Goal: Task Accomplishment & Management: Manage account settings

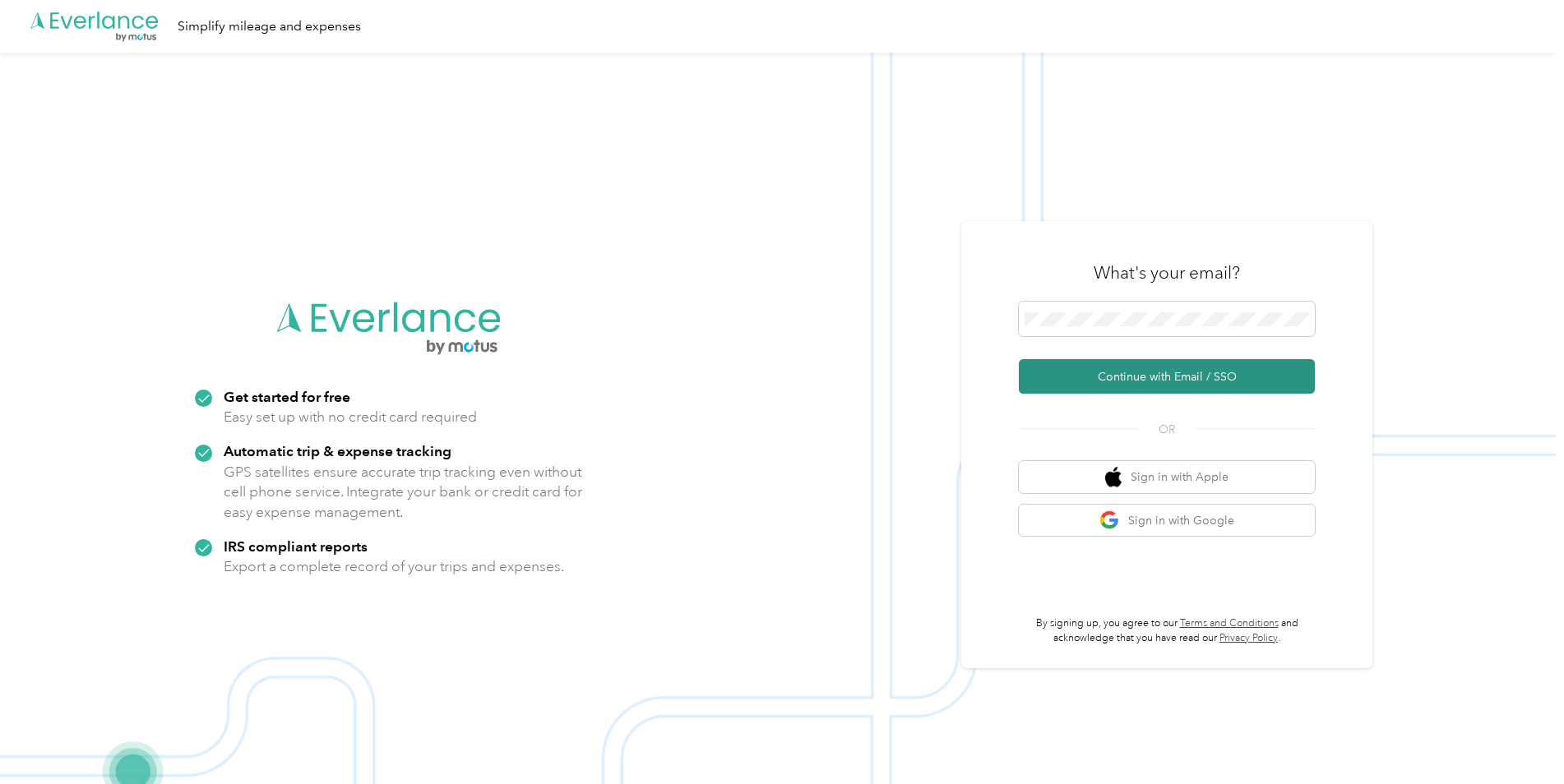
click at [1140, 385] on button "Continue with Email / SSO" at bounding box center [1167, 377] width 296 height 35
click at [1148, 367] on button "Continue with Email / SSO" at bounding box center [1167, 377] width 296 height 35
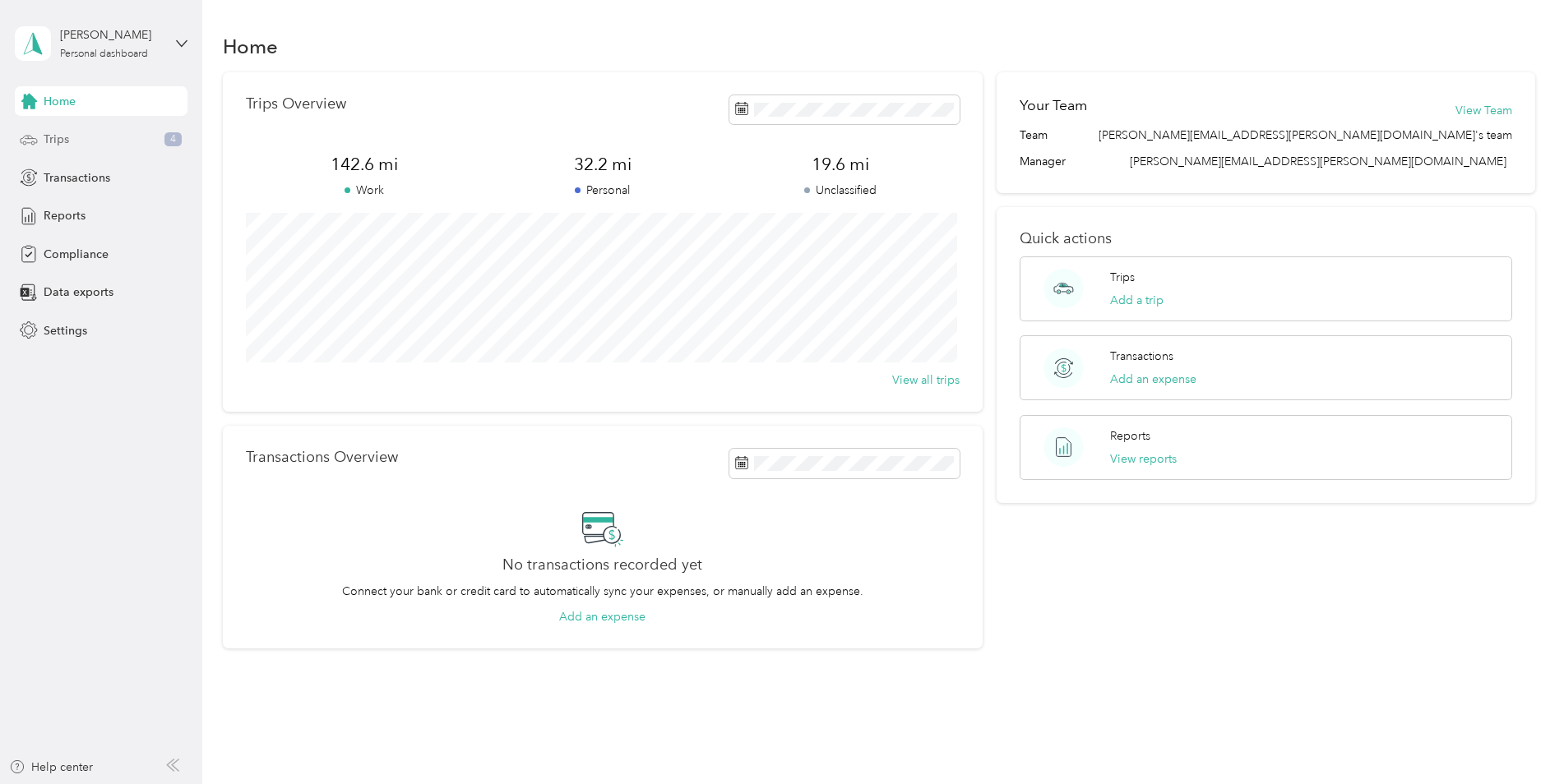
click at [59, 141] on span "Trips" at bounding box center [56, 139] width 26 height 17
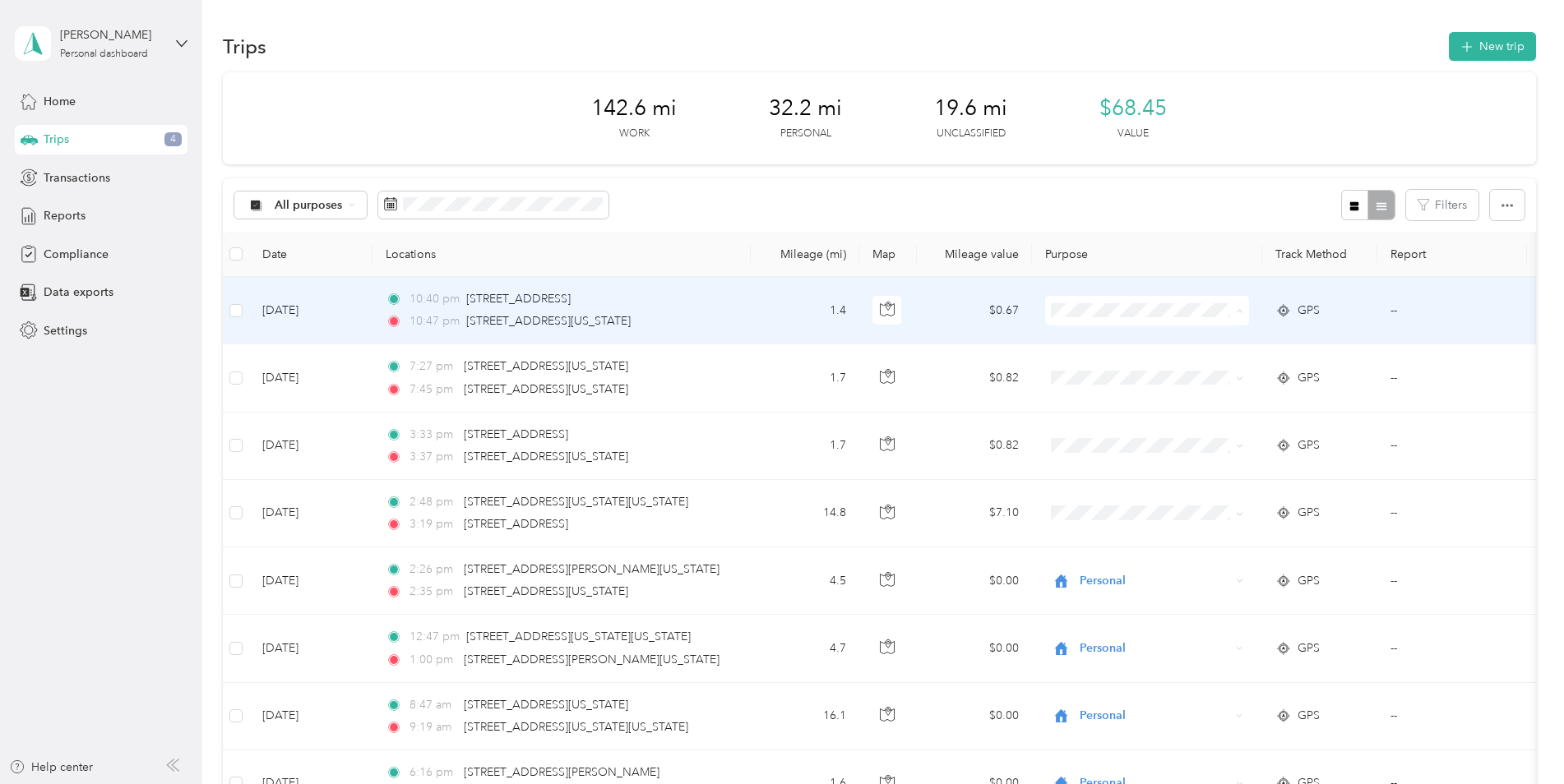
click at [1120, 366] on span "Personal" at bounding box center [1162, 370] width 153 height 17
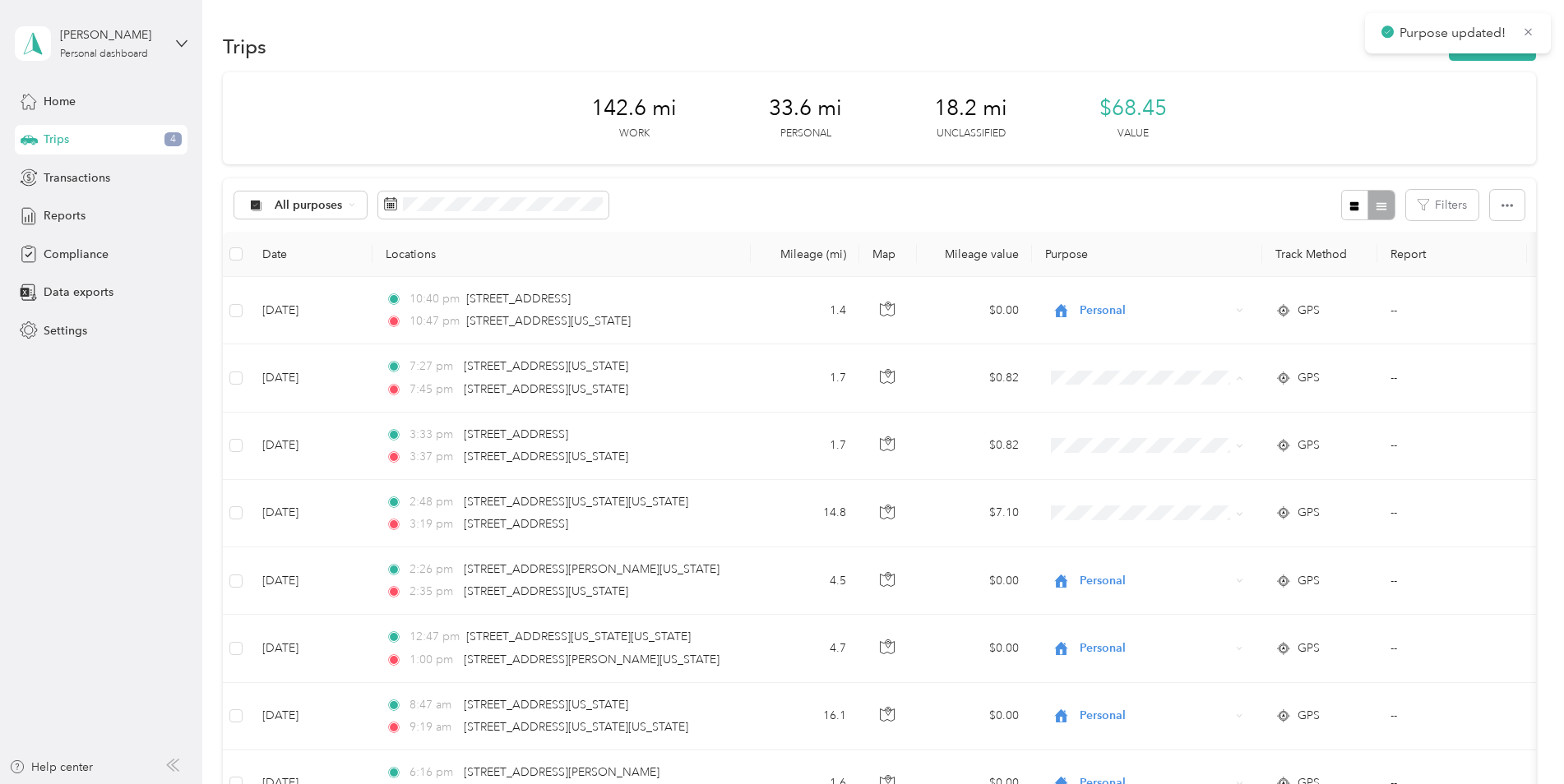
drag, startPoint x: 1087, startPoint y: 369, endPoint x: 1111, endPoint y: 435, distance: 70.2
click at [1111, 434] on span "Personal" at bounding box center [1162, 438] width 153 height 17
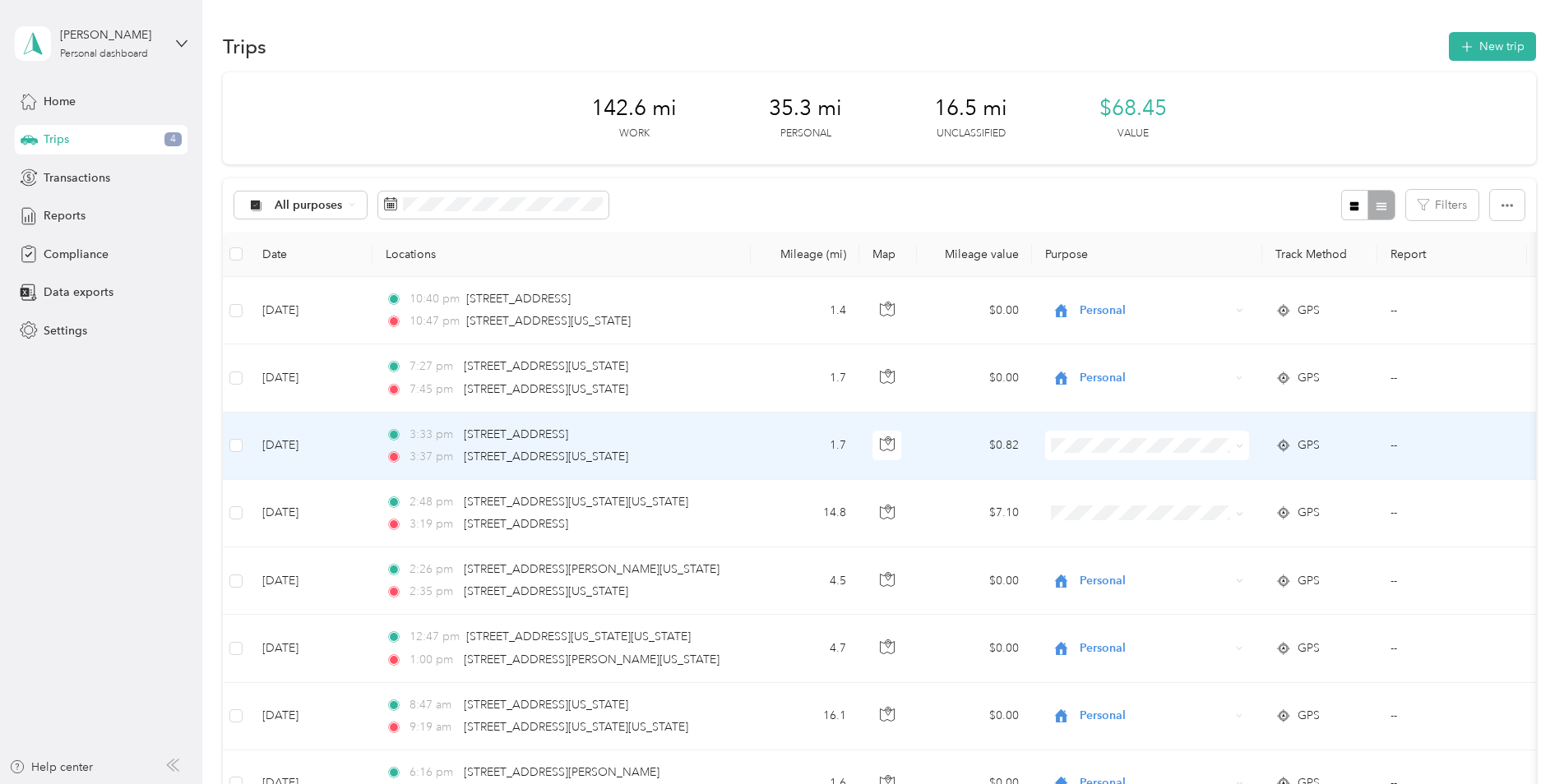
click at [1112, 505] on span "Personal" at bounding box center [1162, 503] width 153 height 17
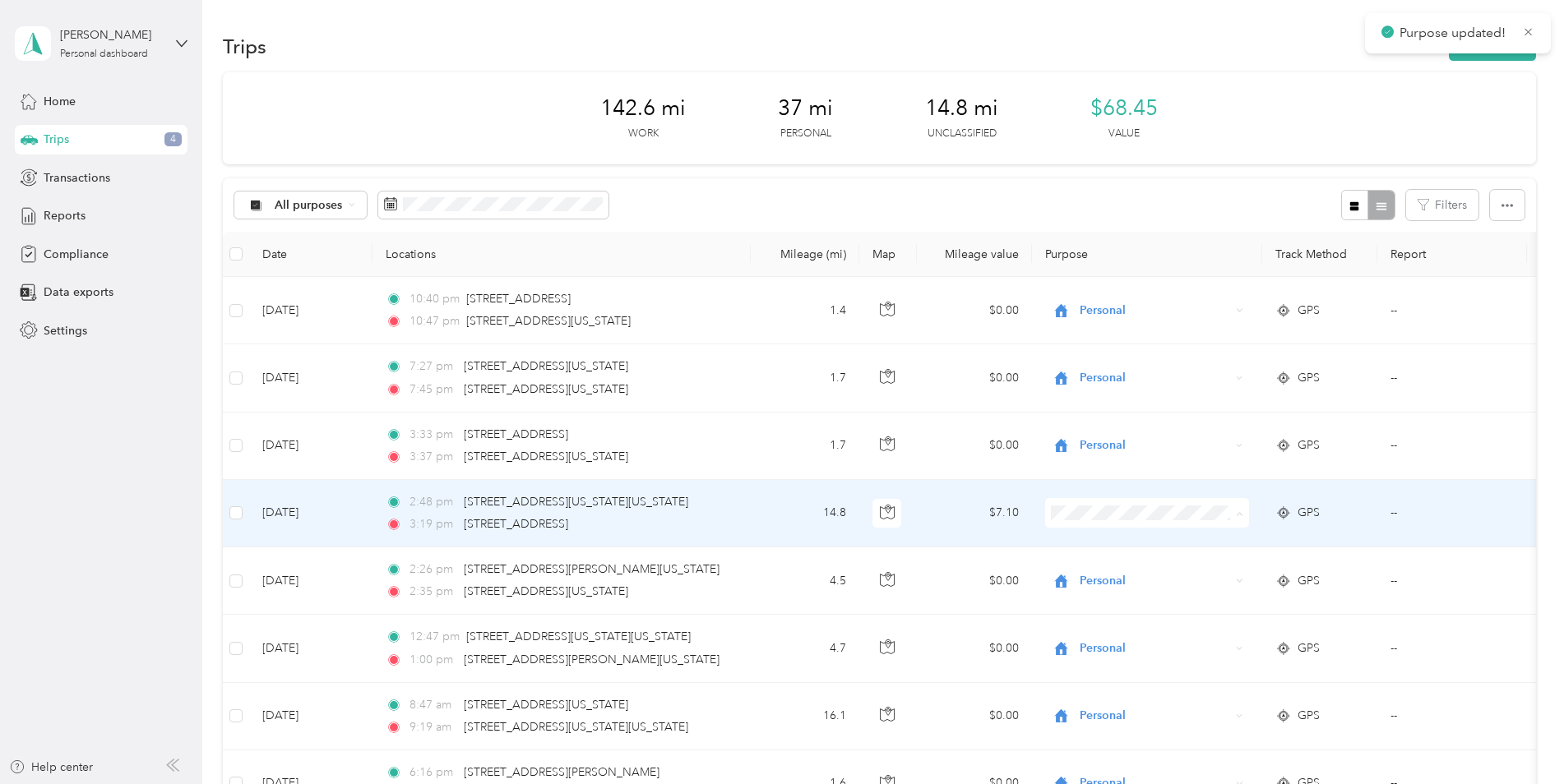
click at [1120, 575] on span "Personal" at bounding box center [1162, 572] width 153 height 17
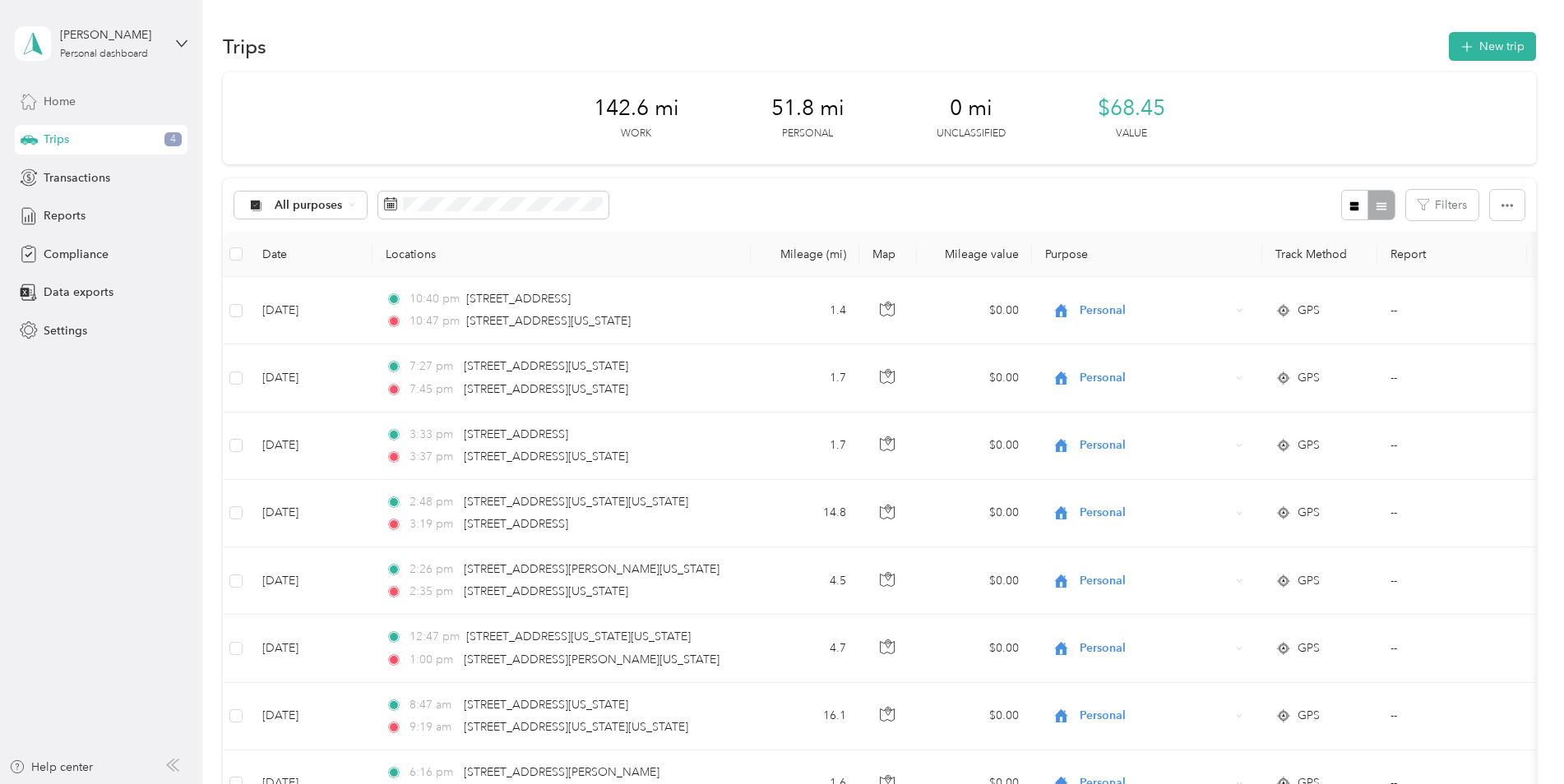
click at [71, 96] on span "Home" at bounding box center [59, 101] width 32 height 17
